Goal: Task Accomplishment & Management: Manage account settings

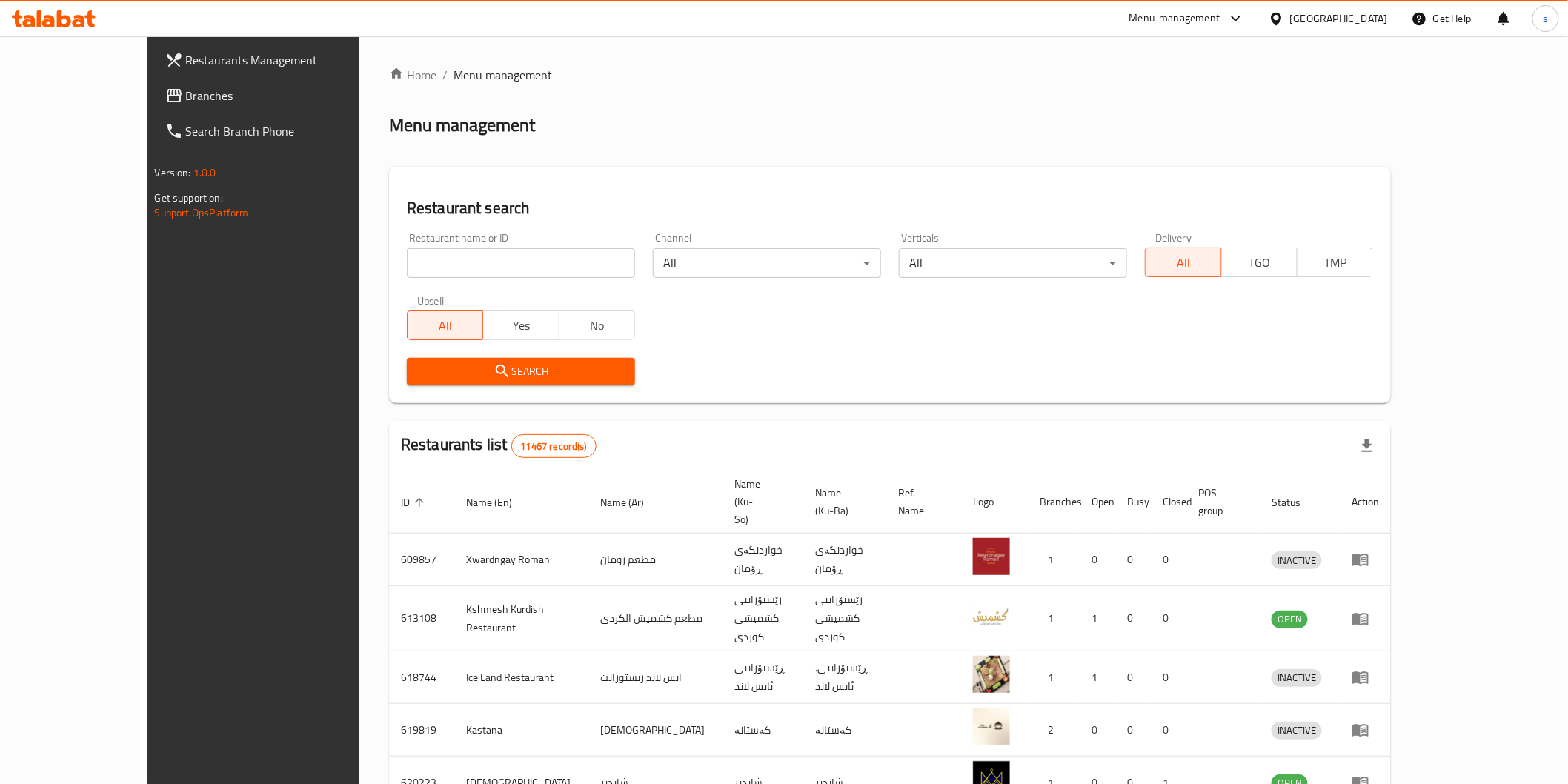
drag, startPoint x: 0, startPoint y: 0, endPoint x: 461, endPoint y: 258, distance: 528.3
click at [461, 258] on input "search" at bounding box center [520, 262] width 228 height 30
paste input "Kulera ba qimay Xwani Miwan"
click button "Search" at bounding box center [520, 371] width 228 height 27
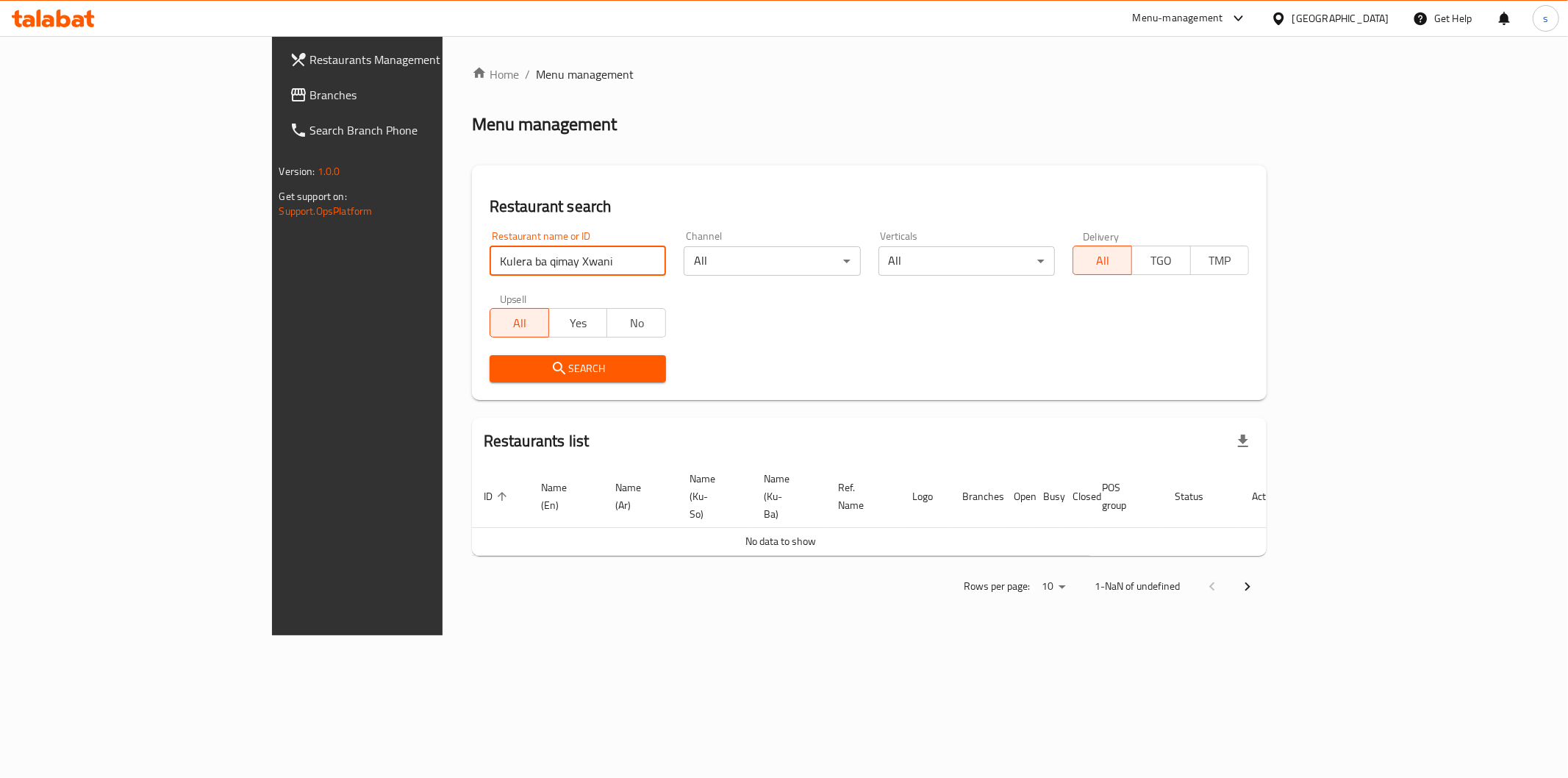
type input "Kulera ba qimay Xwani"
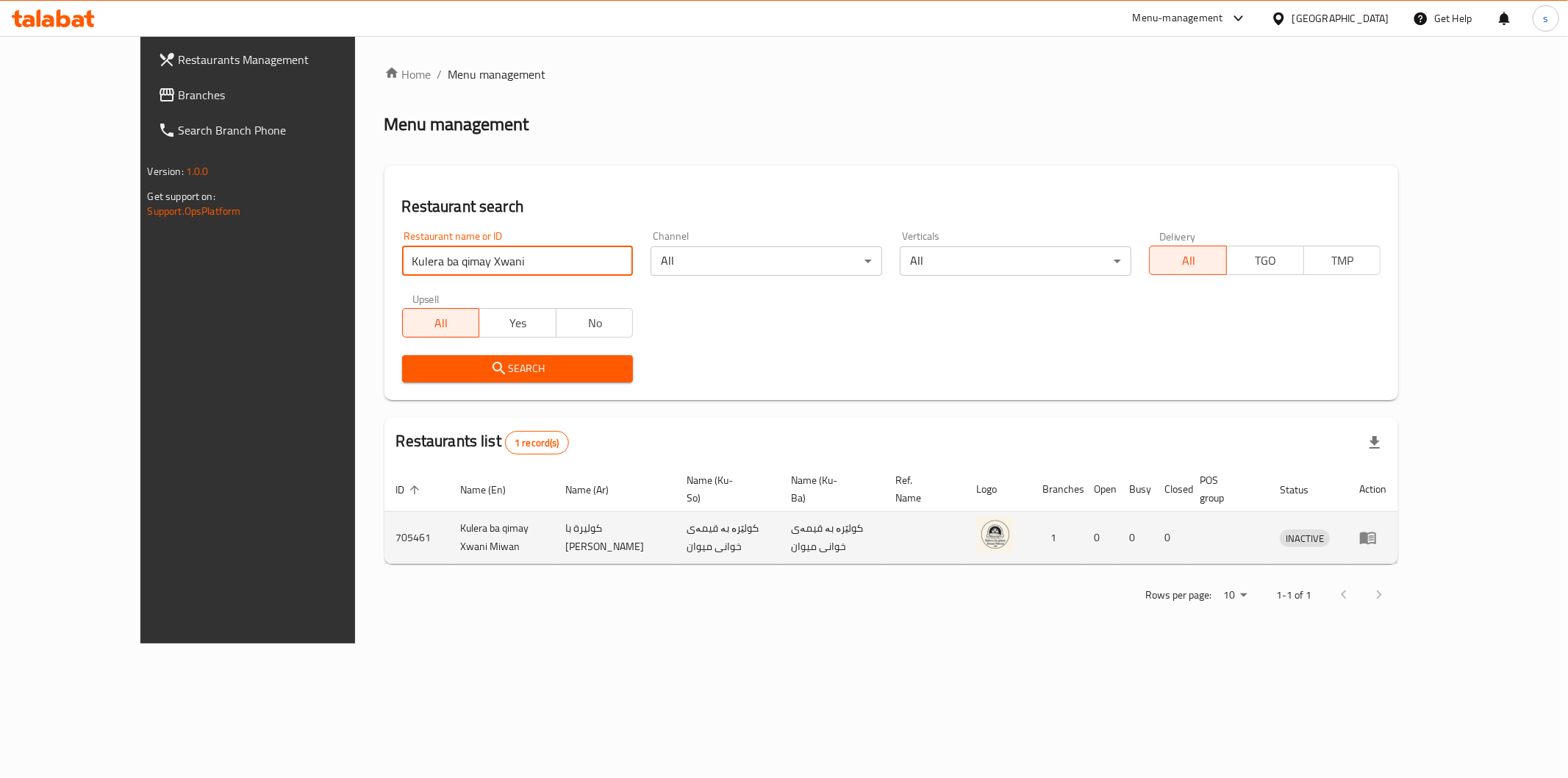
click at [1377, 529] on icon "enhanced table" at bounding box center [1368, 538] width 18 height 18
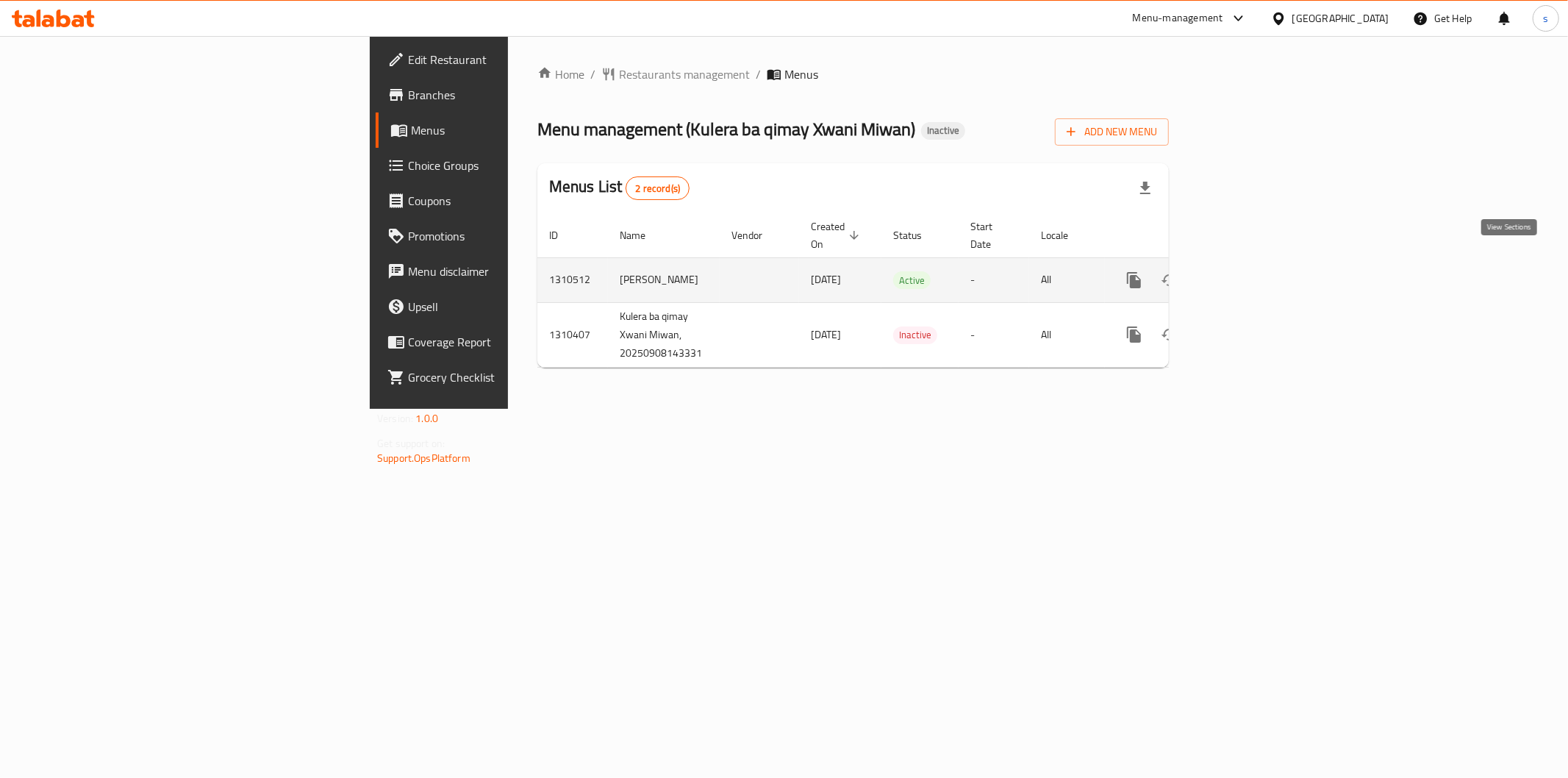
click at [1249, 271] on icon "enhanced table" at bounding box center [1240, 280] width 18 height 18
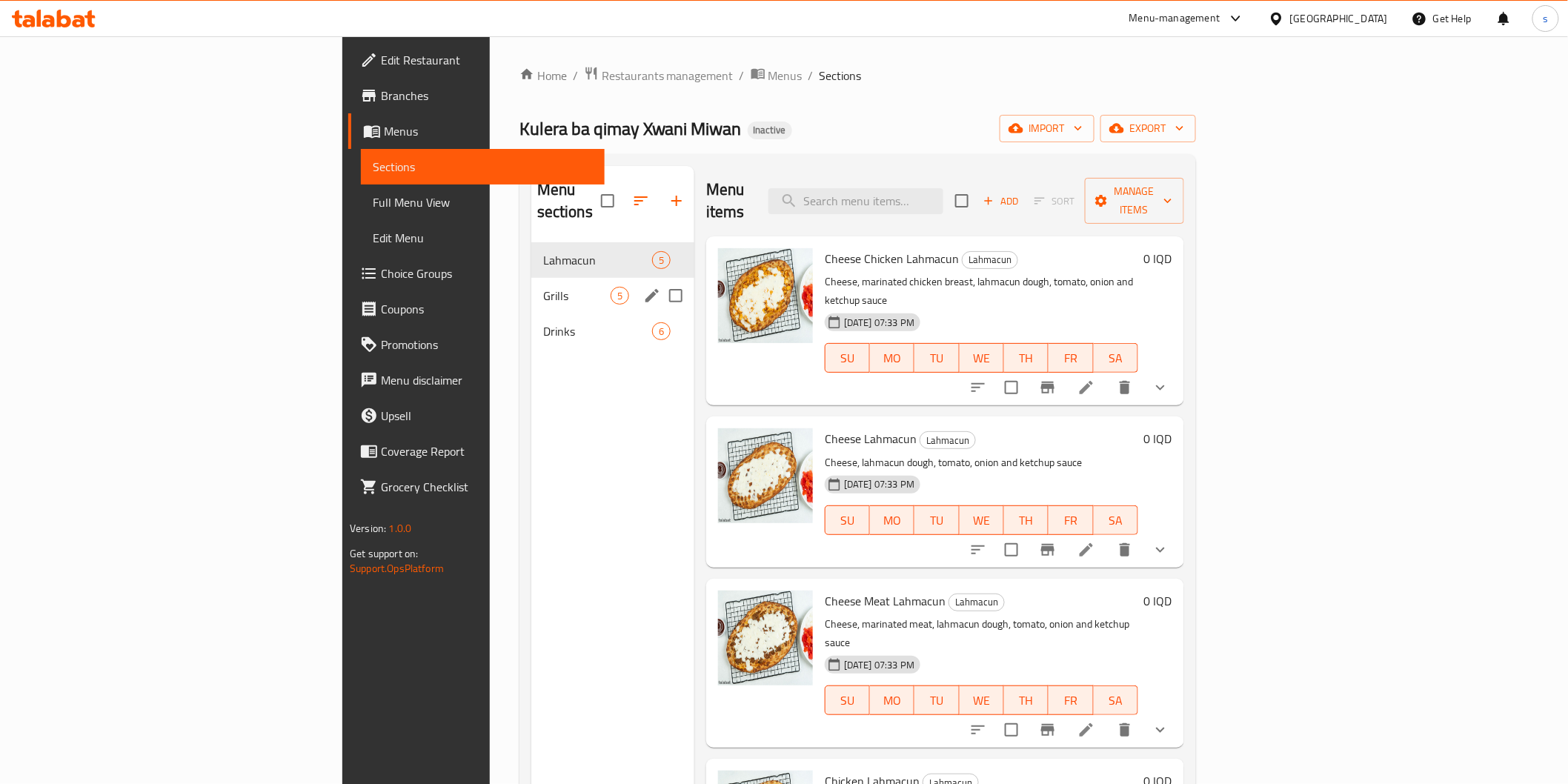
click at [543, 287] on span "Grills" at bounding box center [577, 296] width 67 height 18
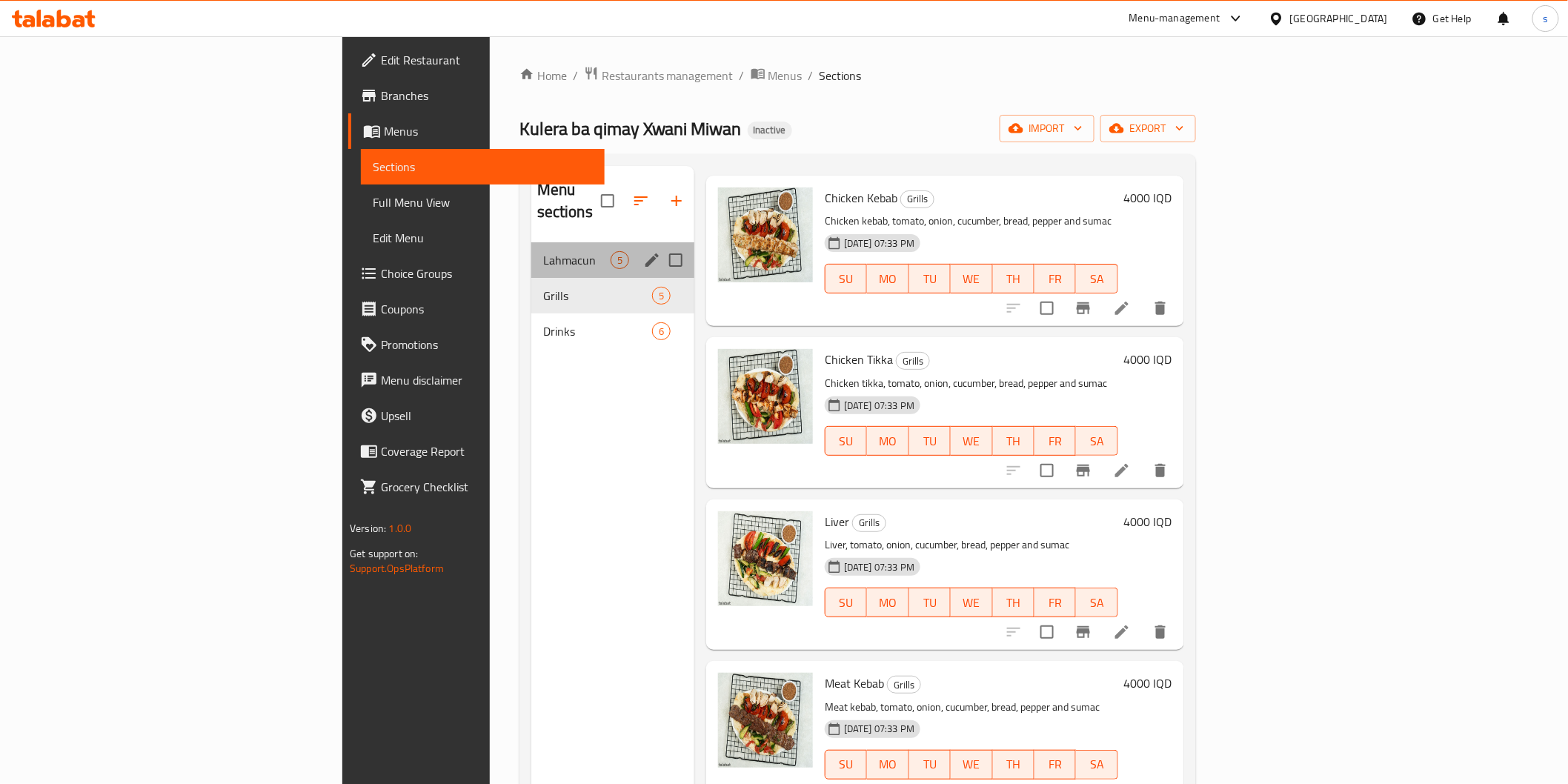
click at [531, 242] on div "Lahmacun 5" at bounding box center [613, 260] width 163 height 35
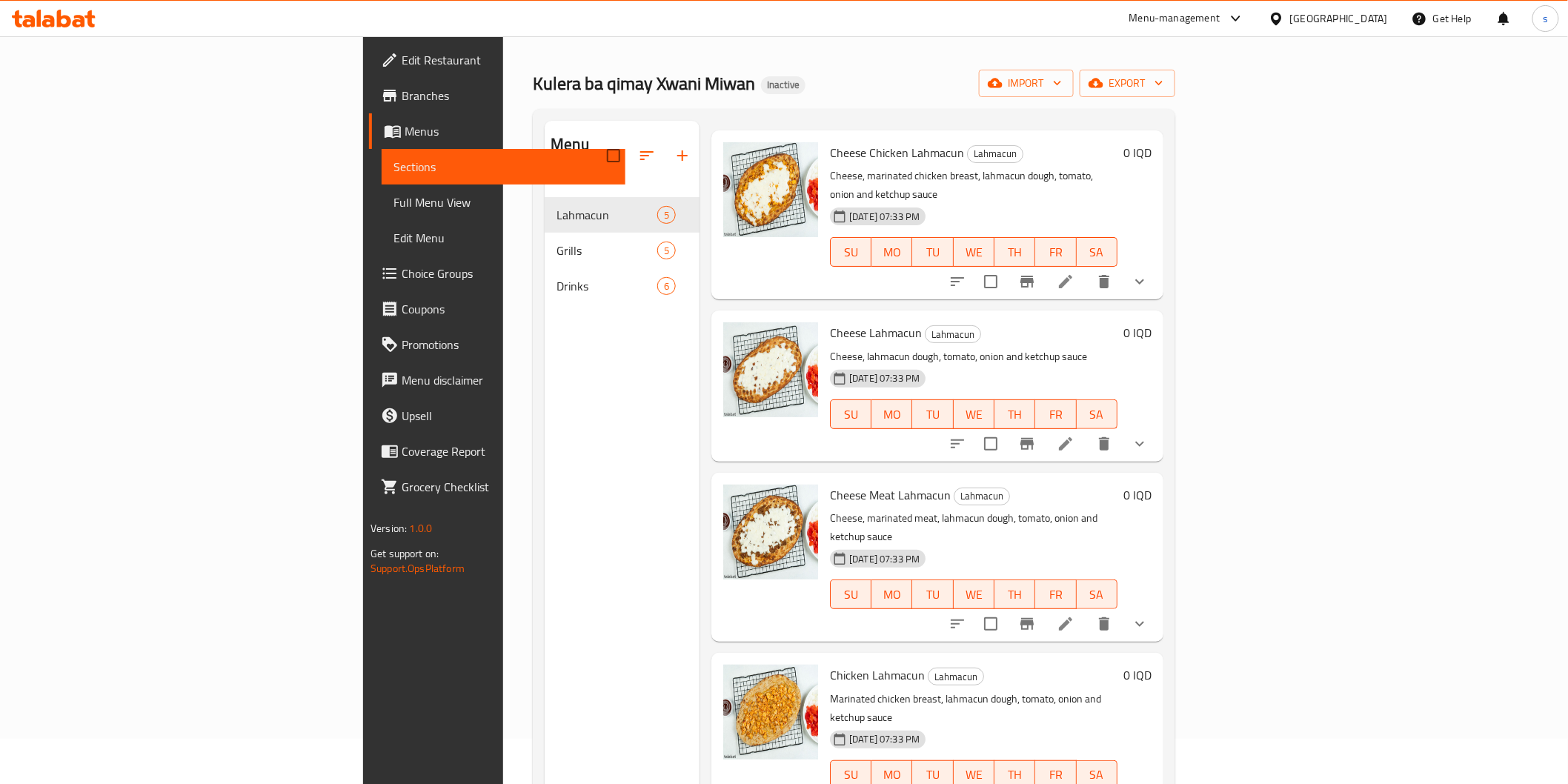
scroll to position [208, 0]
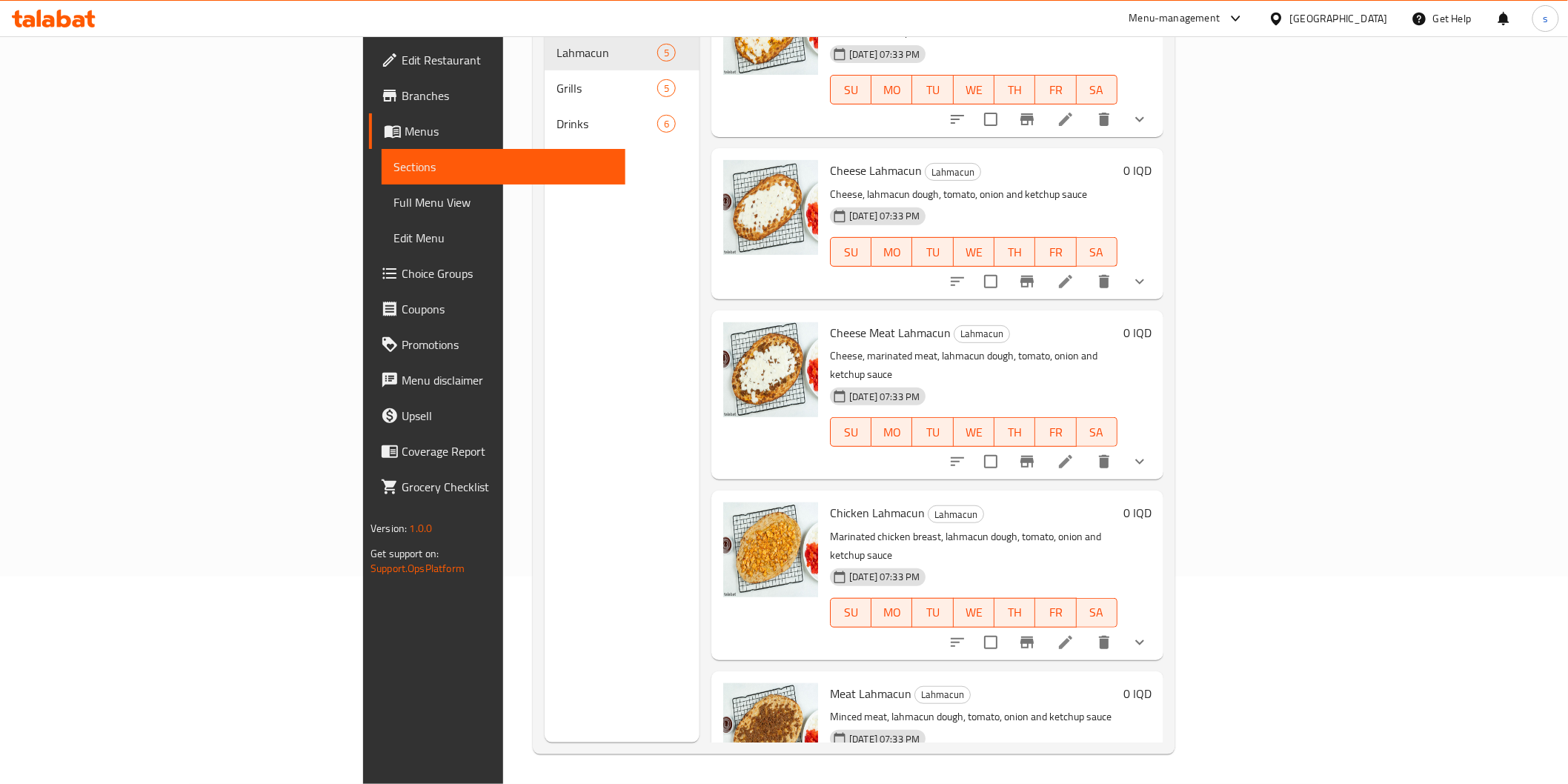
click at [401, 65] on span "Edit Restaurant" at bounding box center [507, 60] width 212 height 18
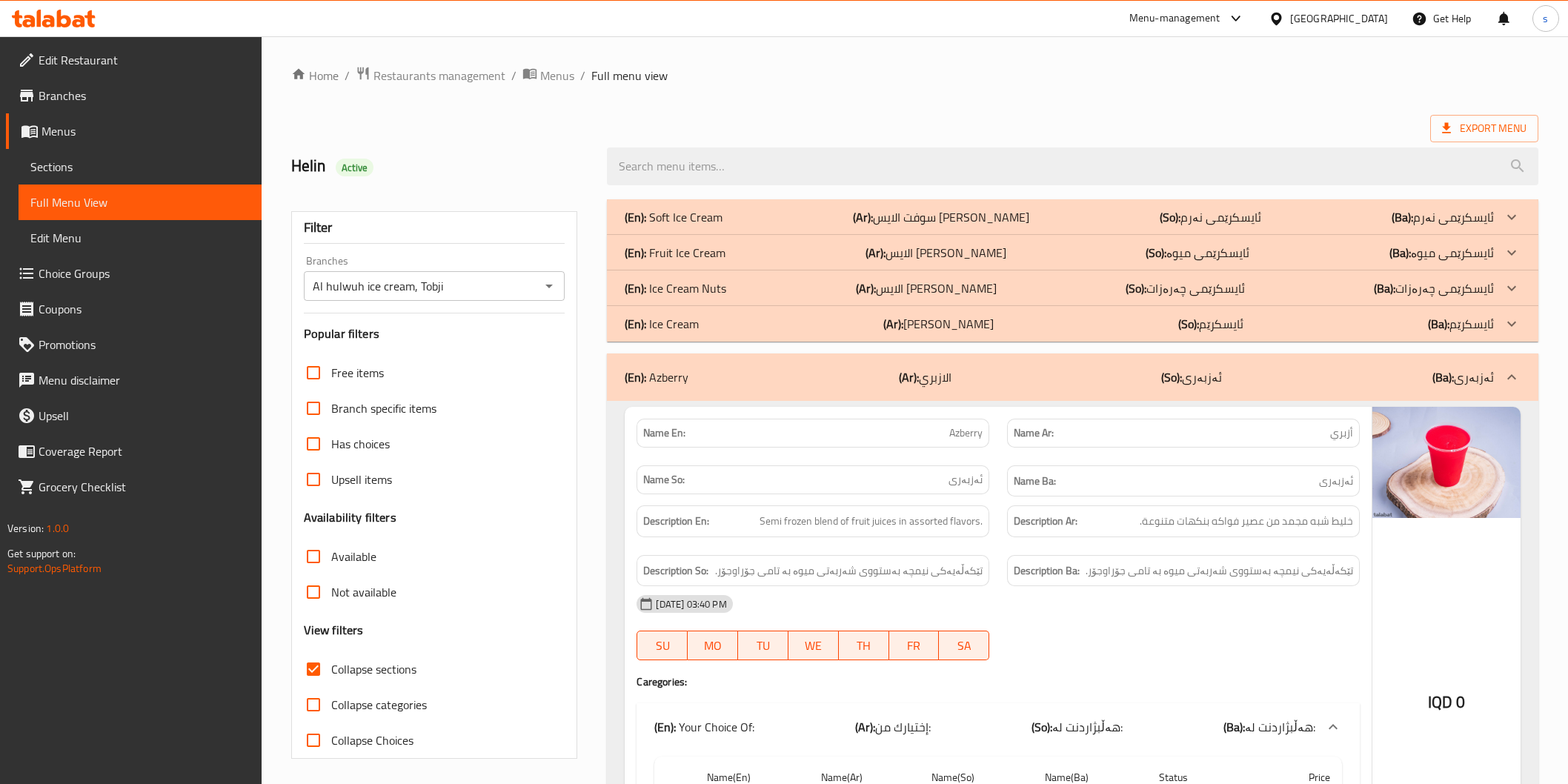
scroll to position [2944, 0]
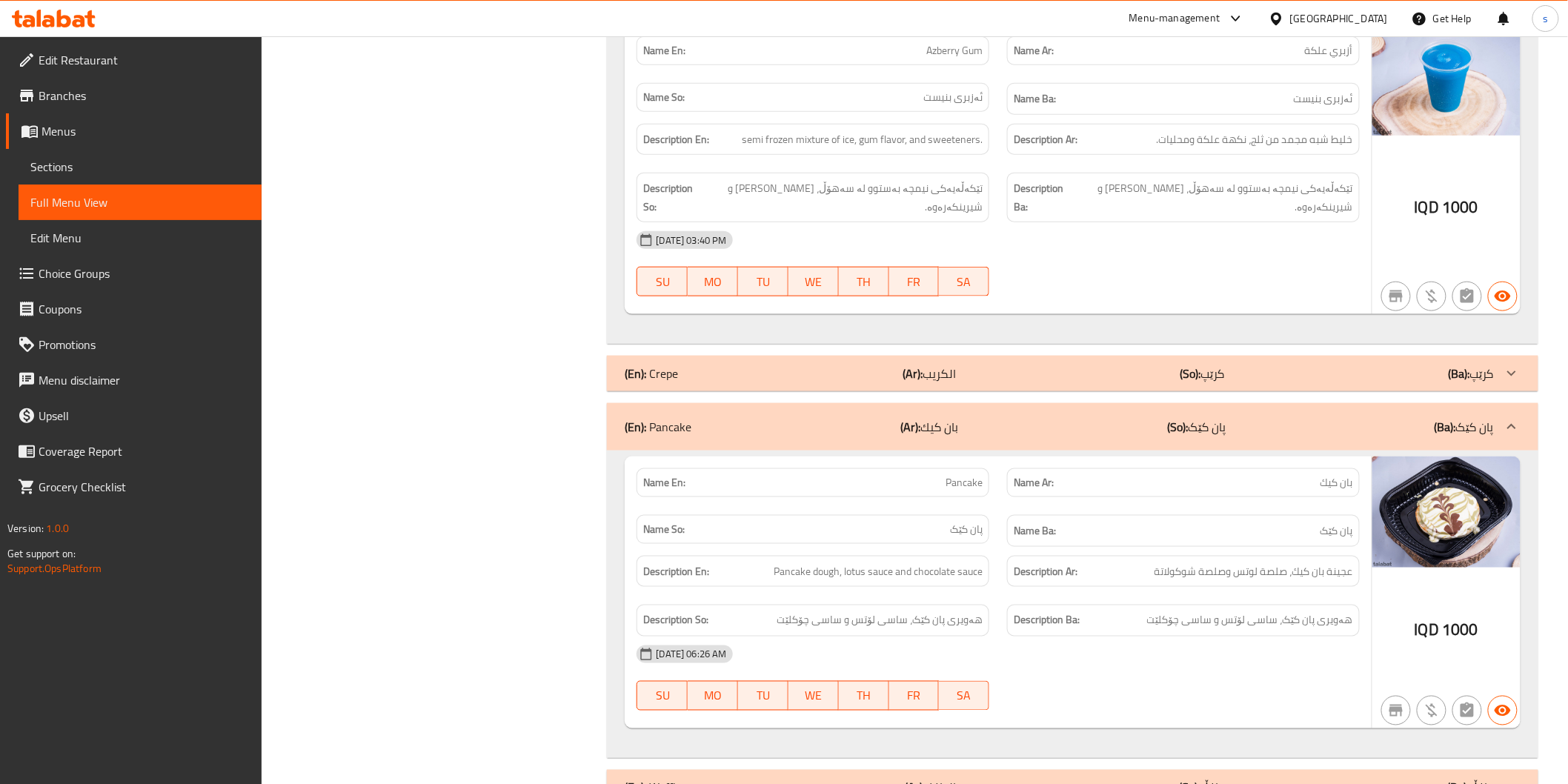
click at [71, 19] on icon at bounding box center [64, 19] width 15 height 18
